Goal: Task Accomplishment & Management: Use online tool/utility

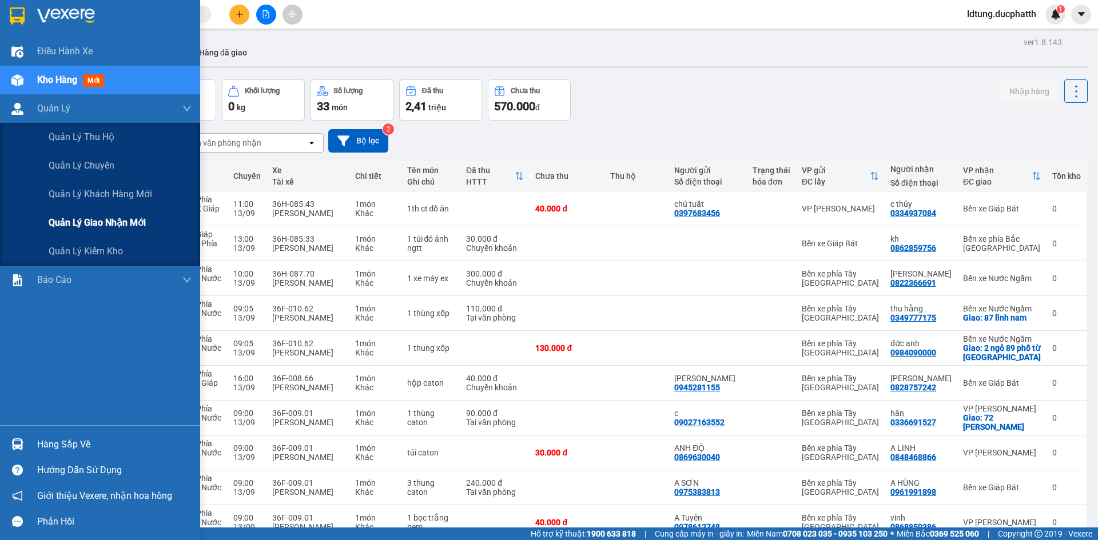
click at [77, 234] on div "Quản lý giao nhận mới" at bounding box center [120, 223] width 143 height 29
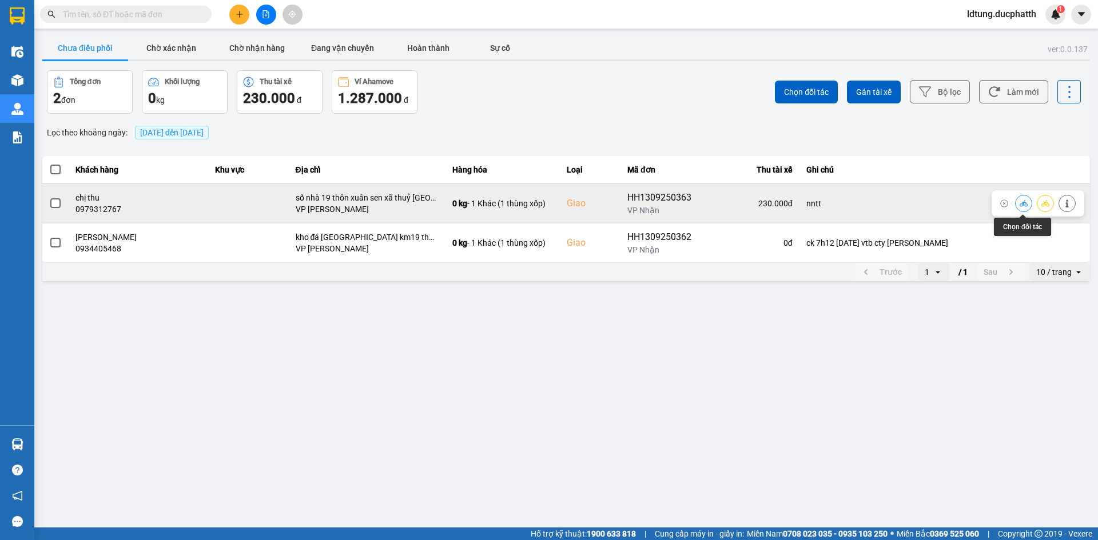
click at [1017, 202] on button at bounding box center [1023, 203] width 16 height 20
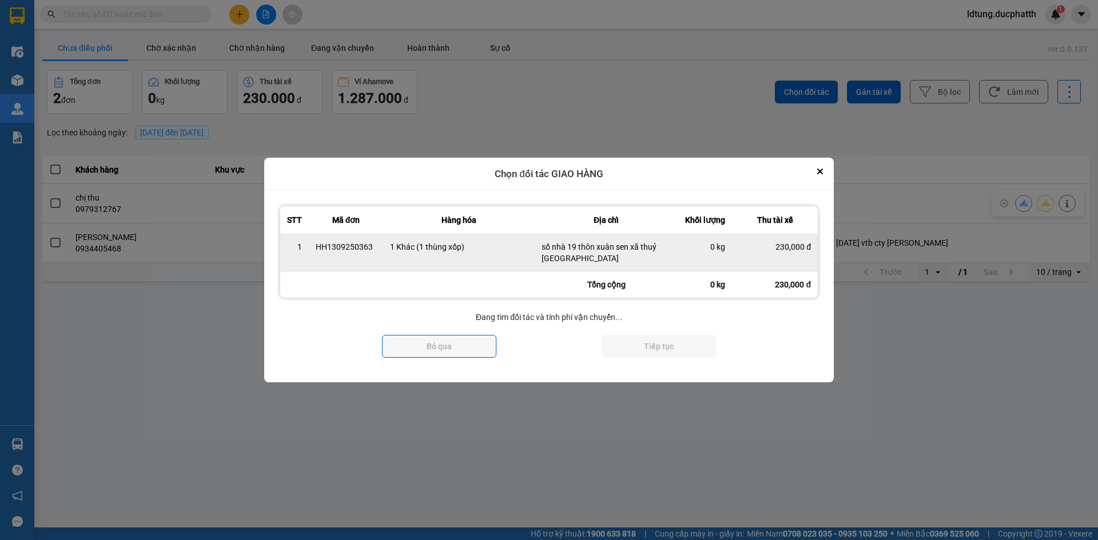
click at [665, 247] on div "số nhà 19 thôn xuân sen xã thuỷ [GEOGRAPHIC_DATA]" at bounding box center [605, 252] width 129 height 23
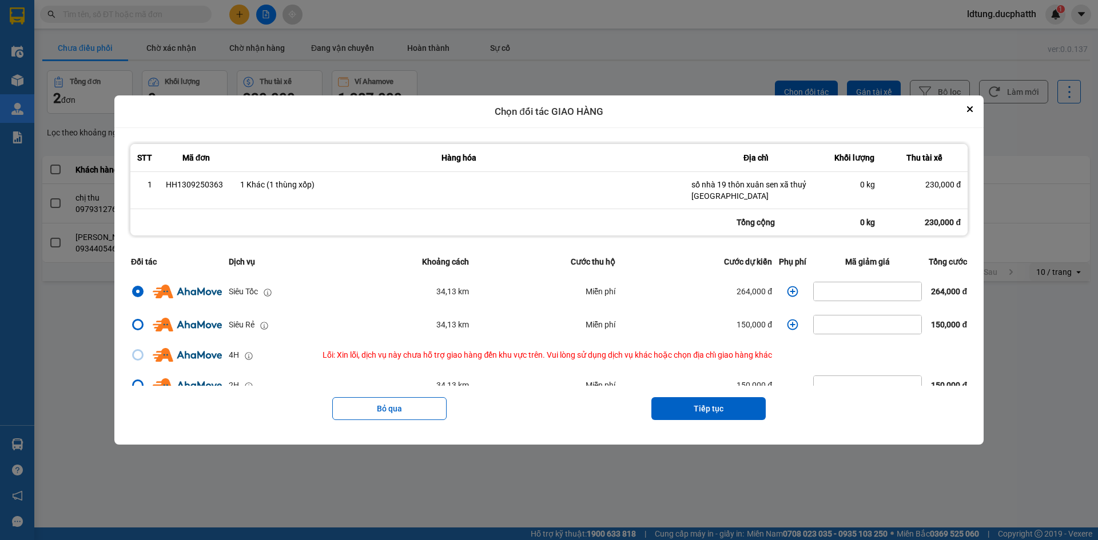
drag, startPoint x: 110, startPoint y: 105, endPoint x: 188, endPoint y: 78, distance: 81.7
click at [188, 78] on div "Chọn đối tác GIAO HÀNG STT Mã đơn Hàng hóa Địa chỉ Khối lượng Thu tài xế 1 HH13…" at bounding box center [549, 270] width 1098 height 540
click at [972, 111] on icon "Close" at bounding box center [970, 109] width 6 height 6
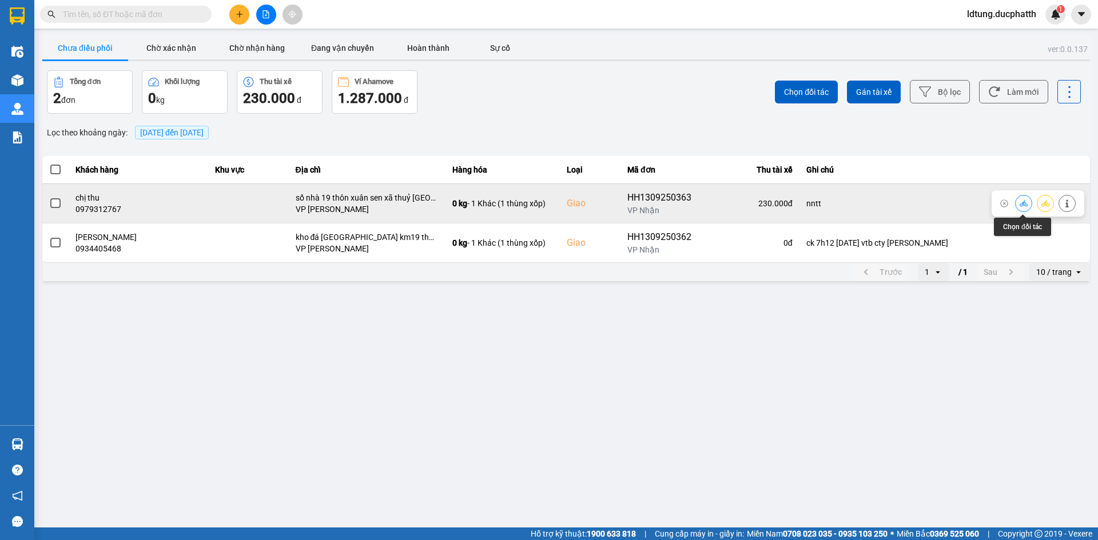
click at [1024, 205] on icon at bounding box center [1023, 204] width 8 height 8
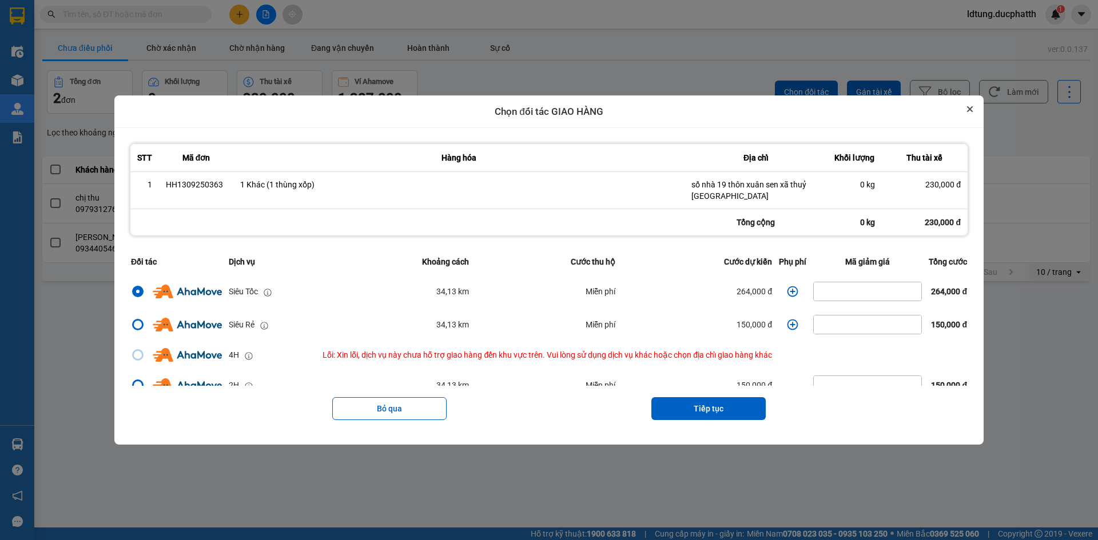
click at [976, 106] on button "Close" at bounding box center [970, 109] width 14 height 14
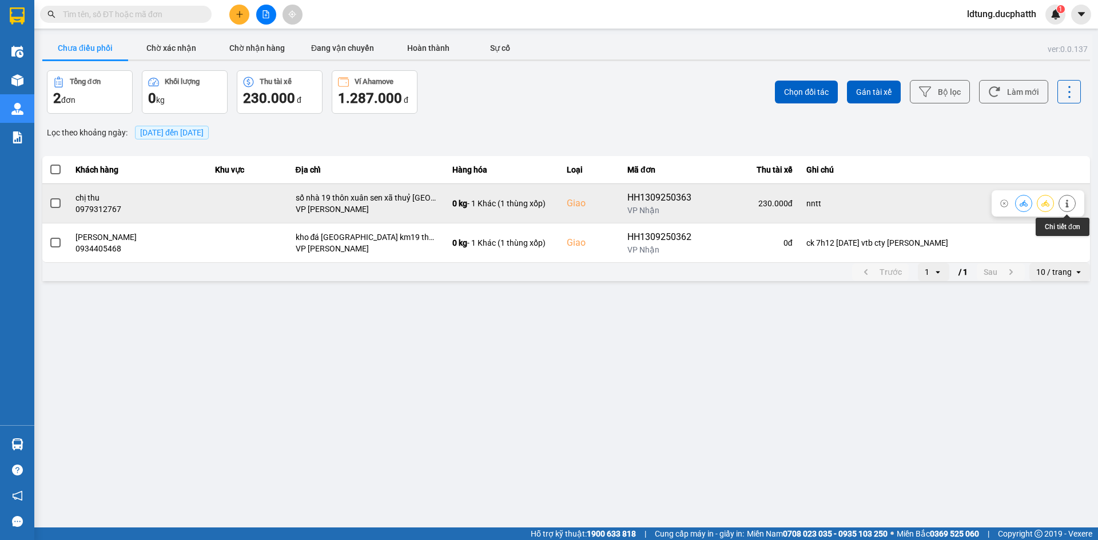
click at [1063, 206] on icon at bounding box center [1067, 204] width 8 height 8
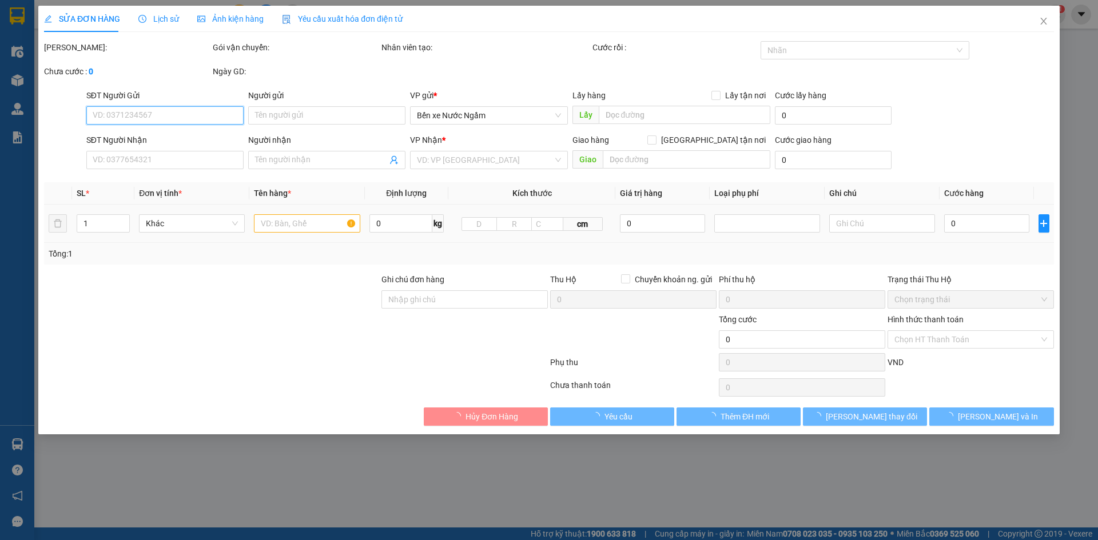
type input "0362464969"
type input "chị xuyến"
type input "0979312767"
type input "chị thu"
checkbox input "true"
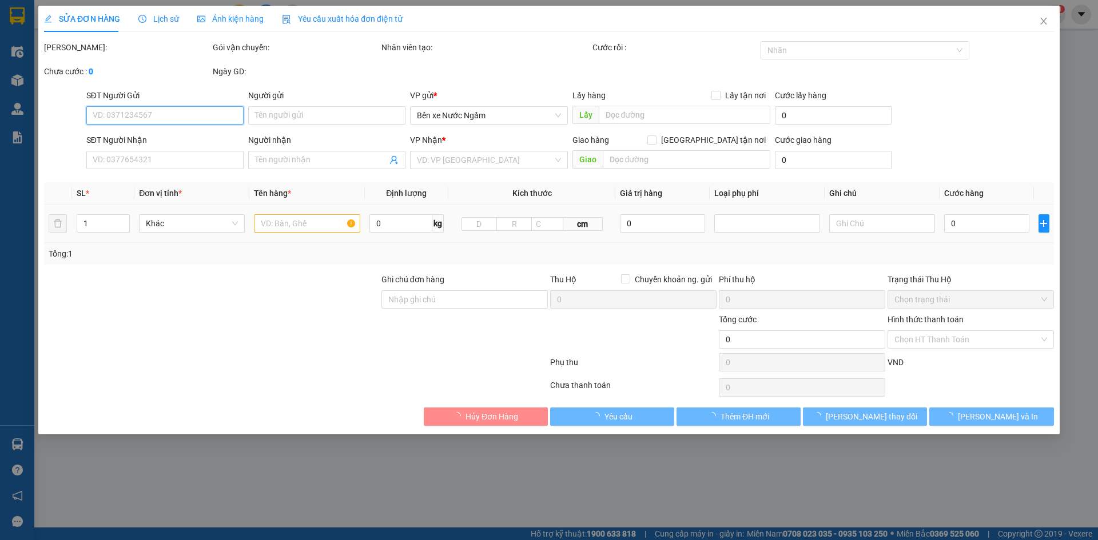
type input "số nhà 19 thôn xuân sen xã thuỷ xuân tiên chương mỹ"
type input "nntt"
type input "230.000"
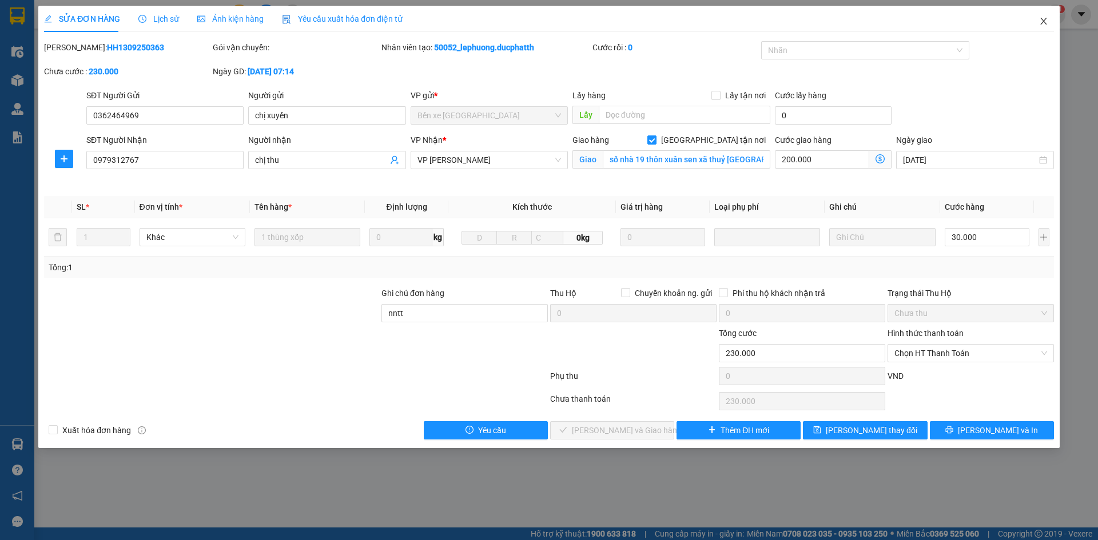
click at [1044, 25] on icon "close" at bounding box center [1043, 21] width 9 height 9
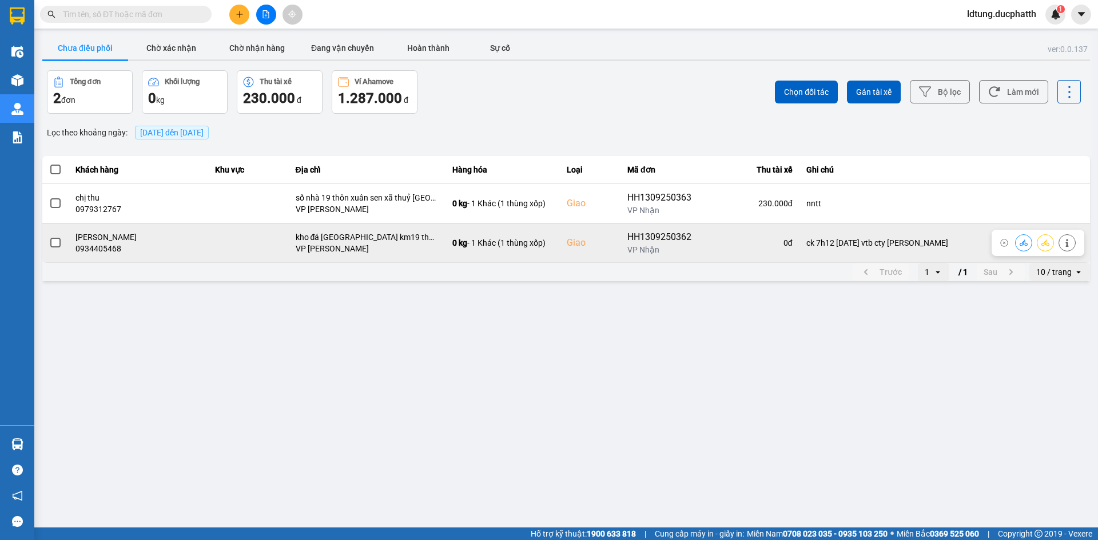
click at [54, 249] on label at bounding box center [55, 243] width 13 height 13
click at [49, 237] on input "checkbox" at bounding box center [49, 237] width 0 height 0
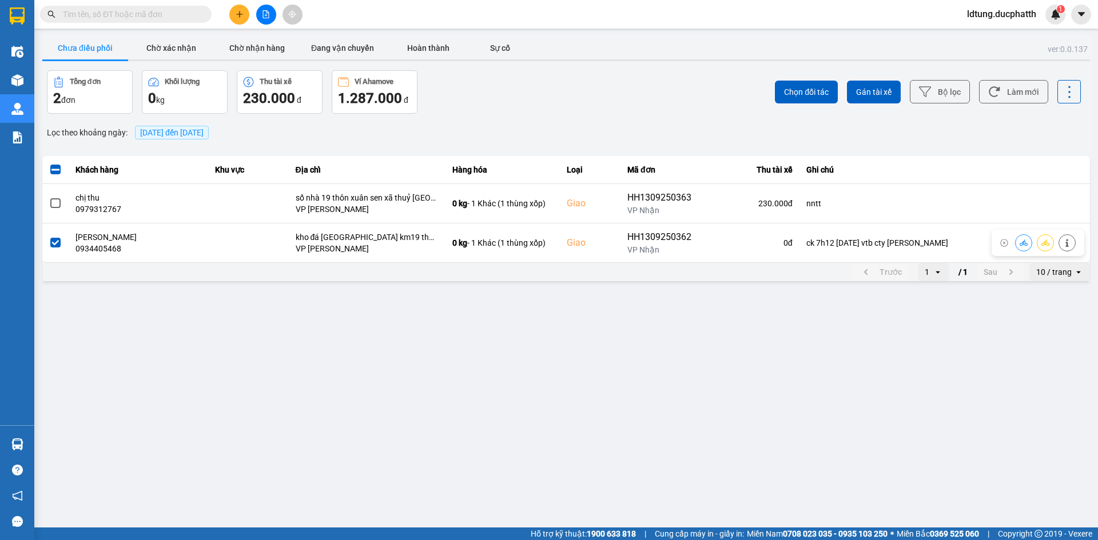
click at [54, 249] on label at bounding box center [55, 243] width 13 height 13
click at [49, 237] on input "checkbox" at bounding box center [49, 237] width 0 height 0
click at [181, 51] on button "Chờ xác nhận" at bounding box center [171, 48] width 86 height 23
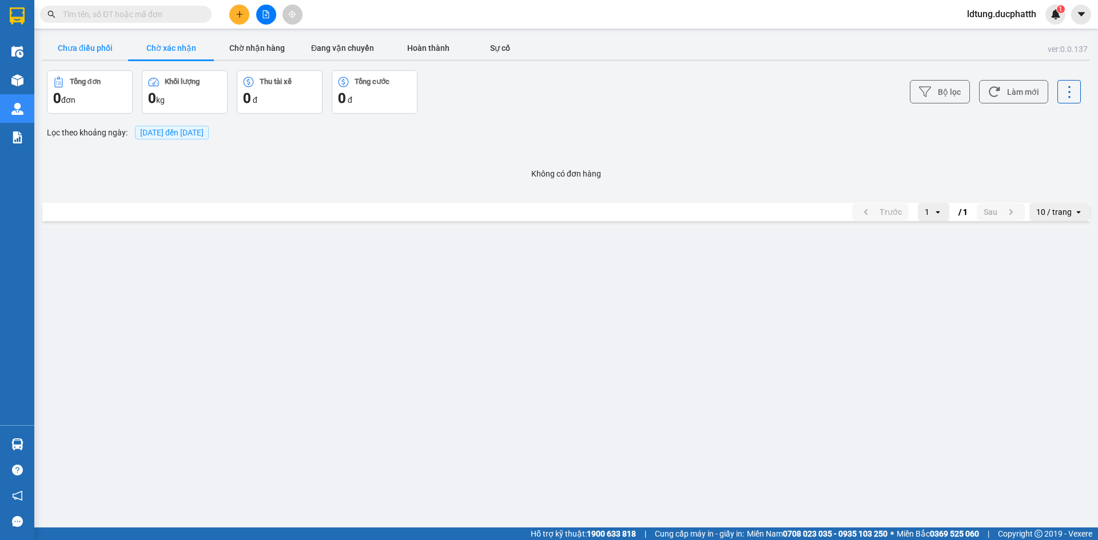
click at [82, 46] on button "Chưa điều phối" at bounding box center [85, 48] width 86 height 23
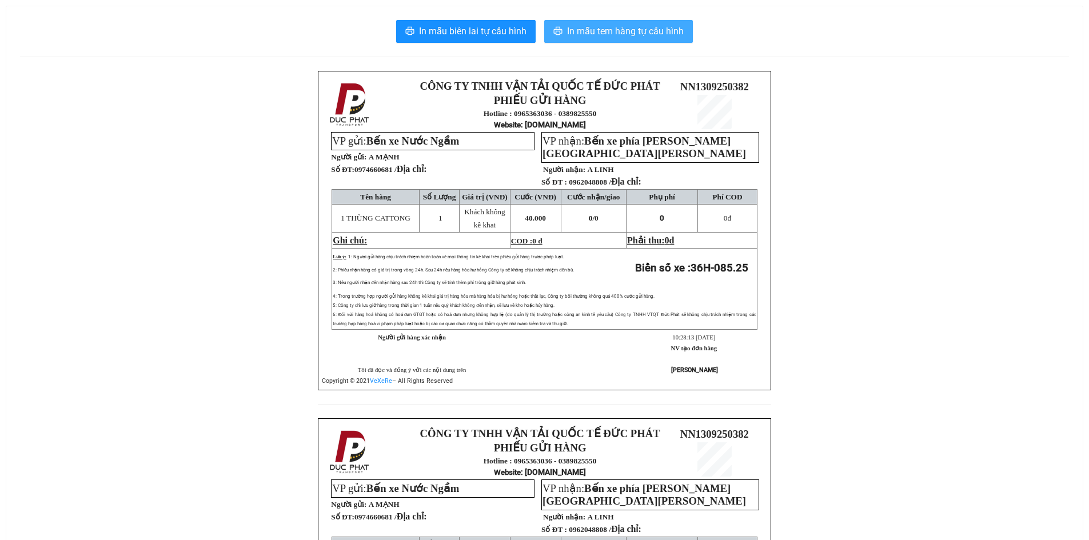
click at [630, 34] on span "In mẫu tem hàng tự cấu hình" at bounding box center [625, 31] width 117 height 14
